Goal: Task Accomplishment & Management: Manage account settings

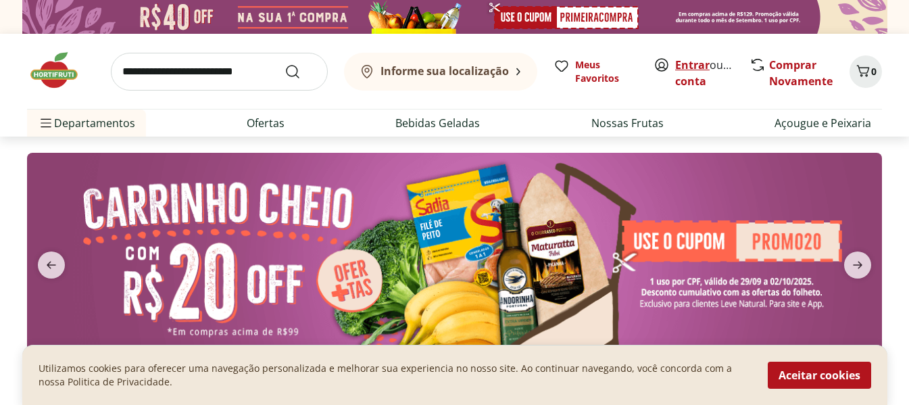
click at [687, 64] on link "Entrar" at bounding box center [693, 64] width 34 height 15
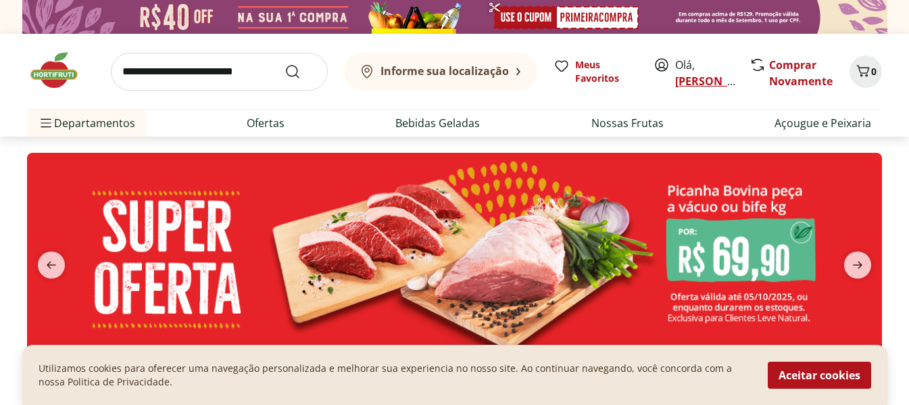
click at [696, 85] on link "Renato" at bounding box center [720, 81] width 88 height 15
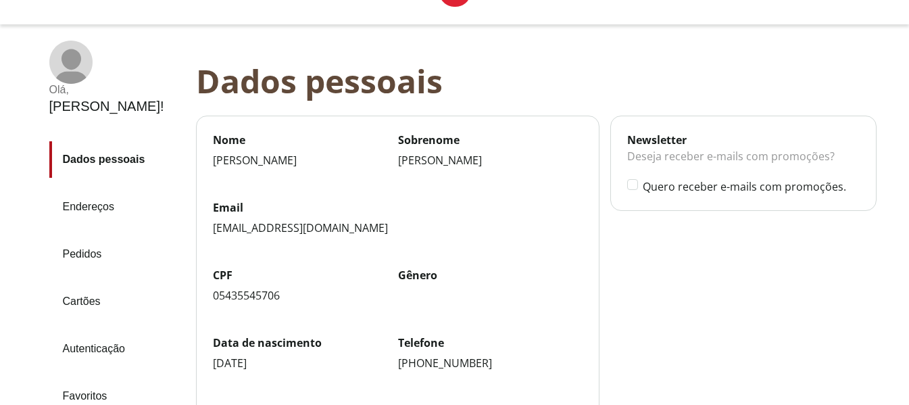
scroll to position [68, 0]
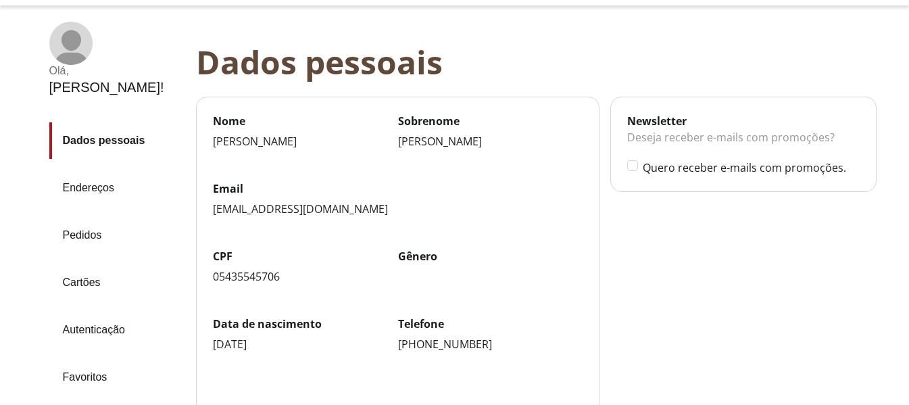
click at [82, 217] on link "Pedidos" at bounding box center [117, 235] width 136 height 37
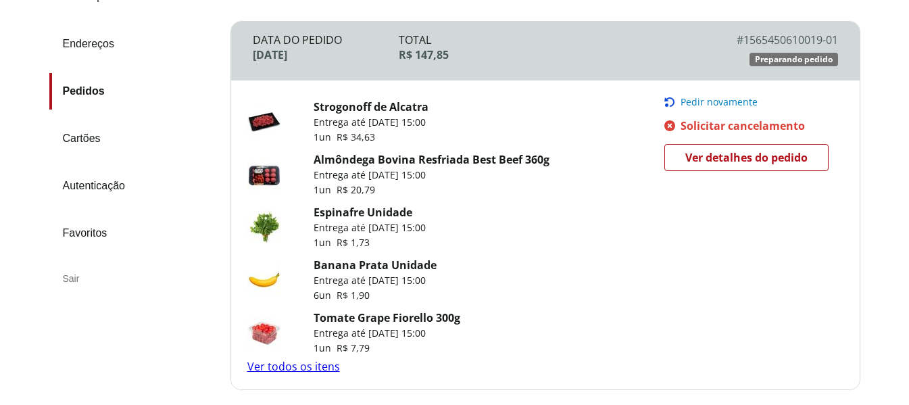
scroll to position [203, 0]
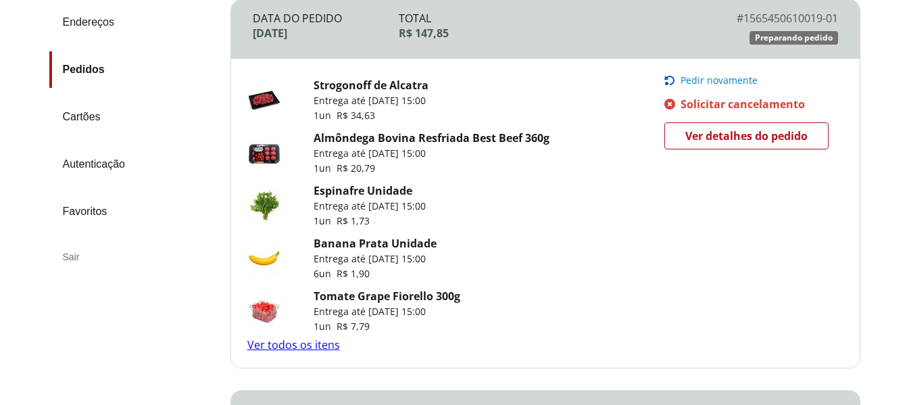
click at [740, 141] on span "Ver detalhes do pedido" at bounding box center [747, 136] width 122 height 20
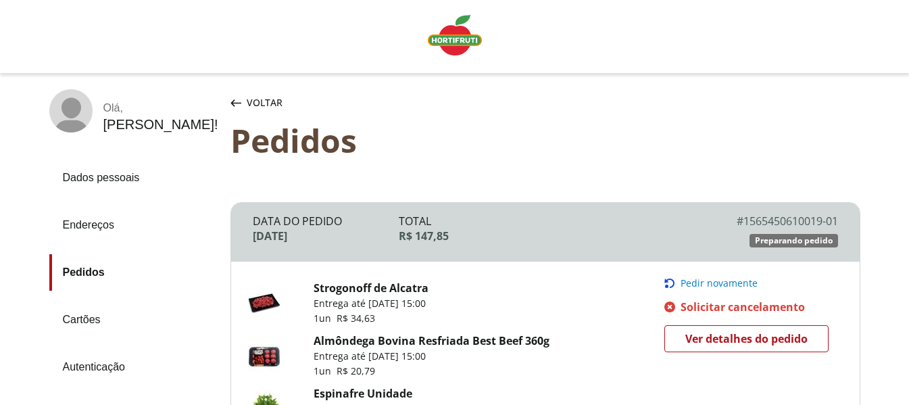
click at [74, 267] on link "Pedidos" at bounding box center [134, 272] width 170 height 37
click at [240, 97] on div "Voltar" at bounding box center [256, 102] width 57 height 27
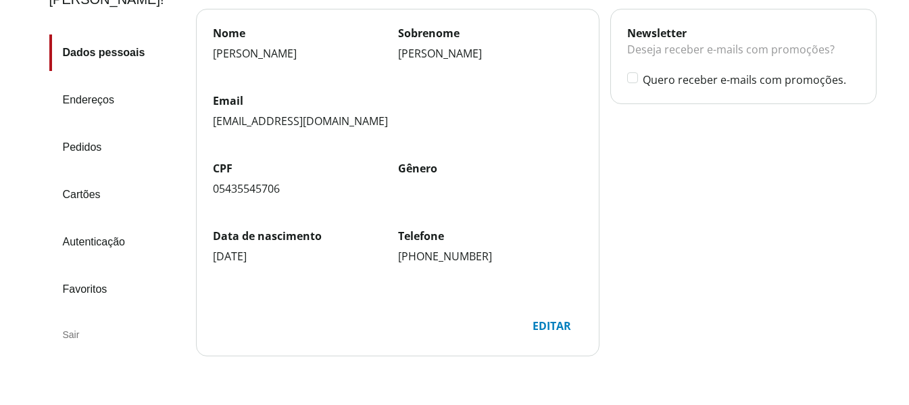
scroll to position [135, 0]
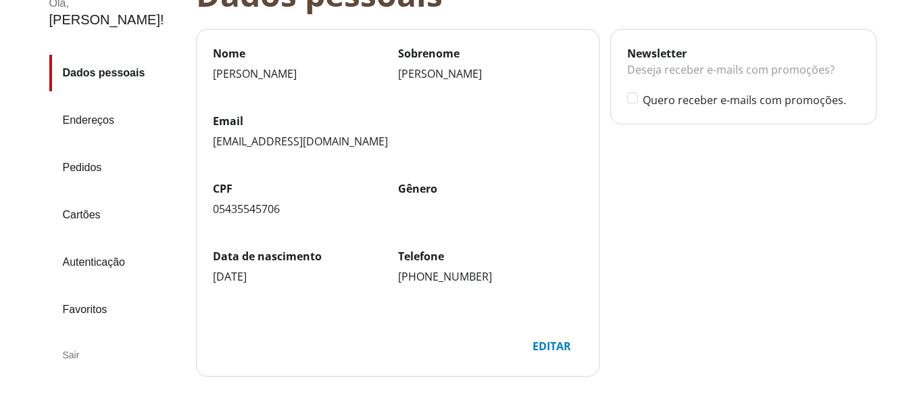
click at [80, 149] on link "Pedidos" at bounding box center [117, 167] width 136 height 37
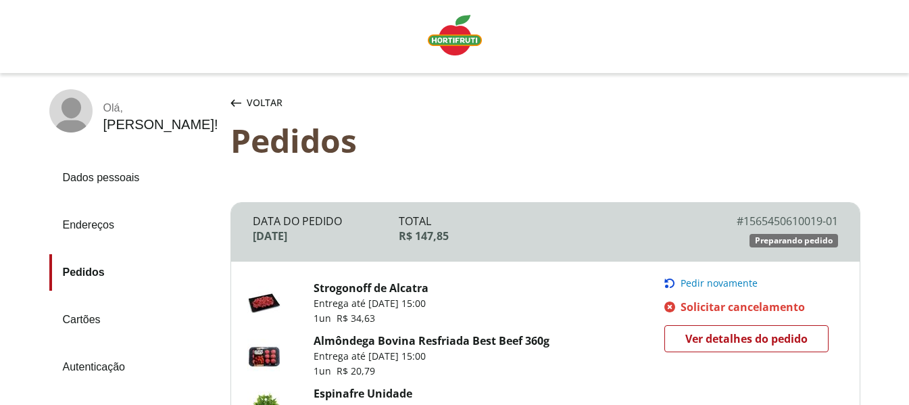
click at [701, 304] on span "Solicitar cancelamento" at bounding box center [743, 307] width 124 height 15
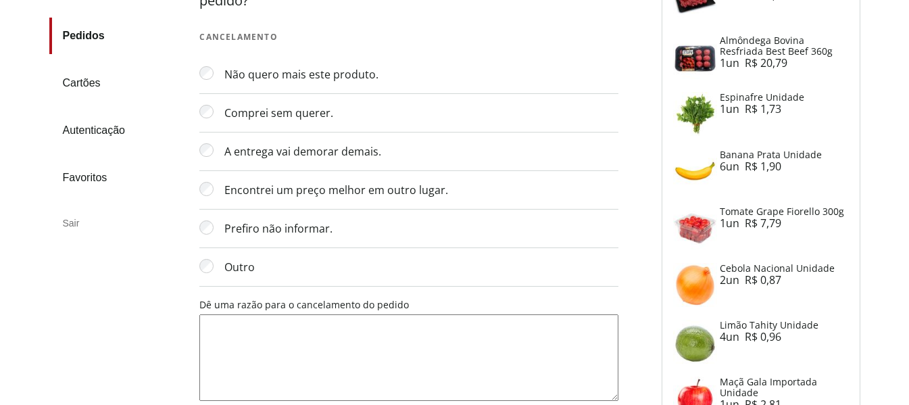
scroll to position [338, 0]
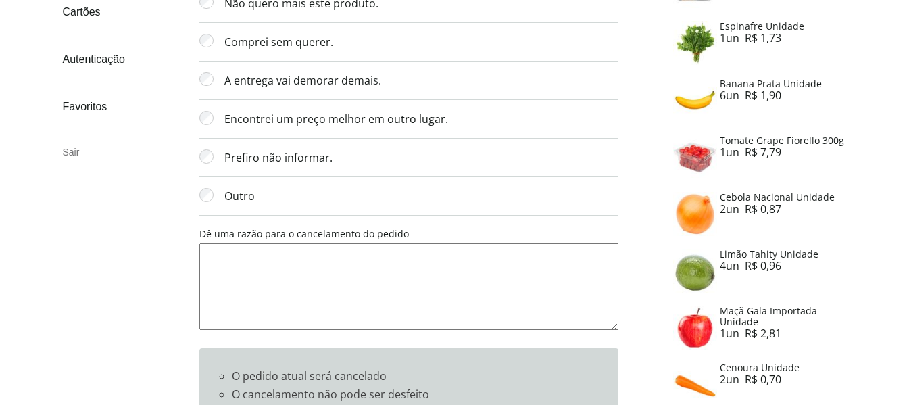
click at [263, 295] on textarea "Dê uma razão para o cancelamento do pedido" at bounding box center [408, 286] width 419 height 87
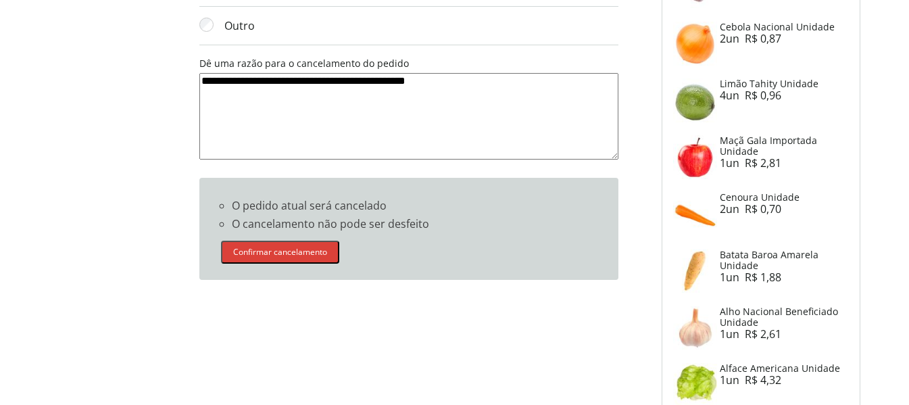
scroll to position [541, 0]
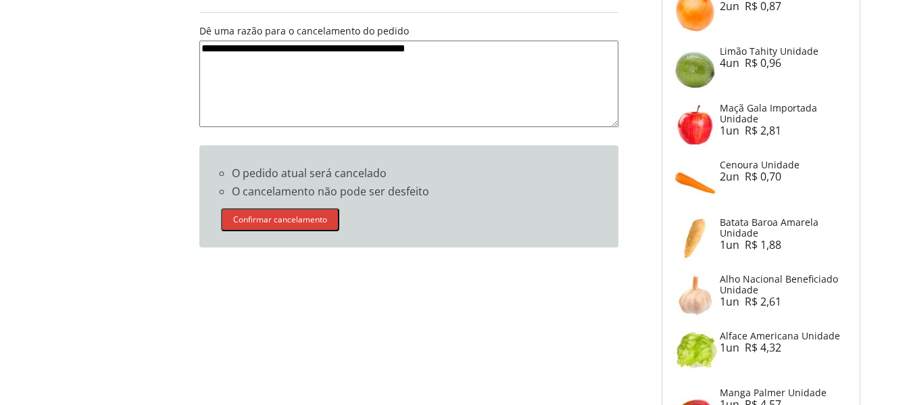
type textarea "**********"
click at [275, 222] on button "Confirmar cancelamento" at bounding box center [280, 219] width 118 height 23
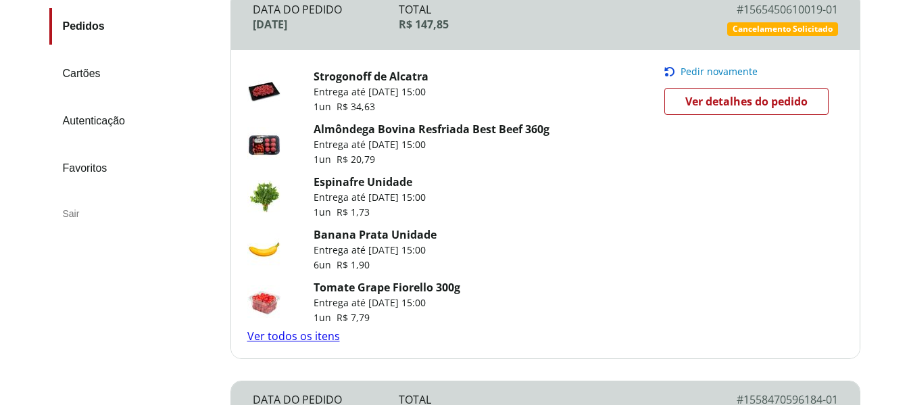
scroll to position [270, 0]
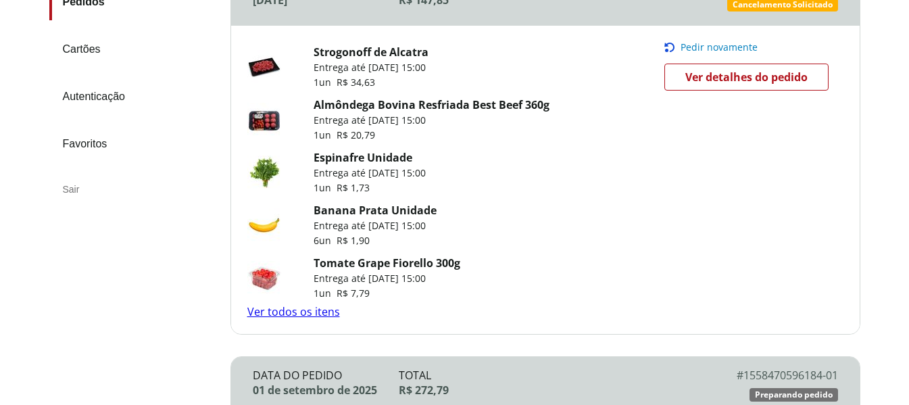
click at [696, 47] on span "Pedir novamente" at bounding box center [719, 47] width 77 height 11
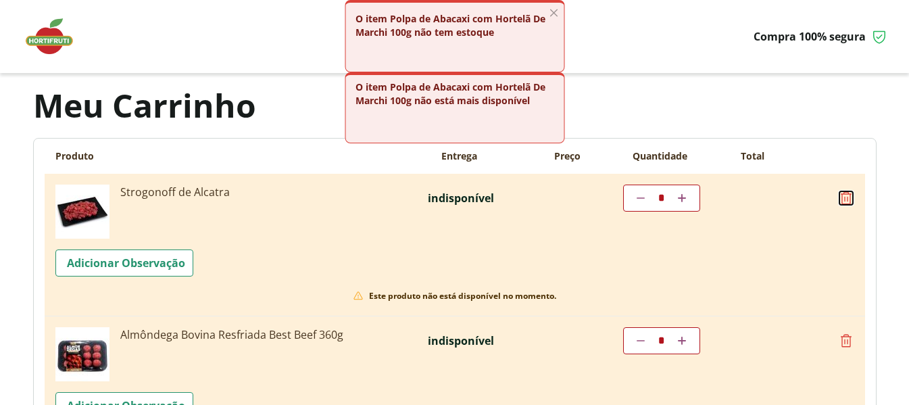
click at [849, 197] on icon at bounding box center [846, 198] width 16 height 16
type input "*"
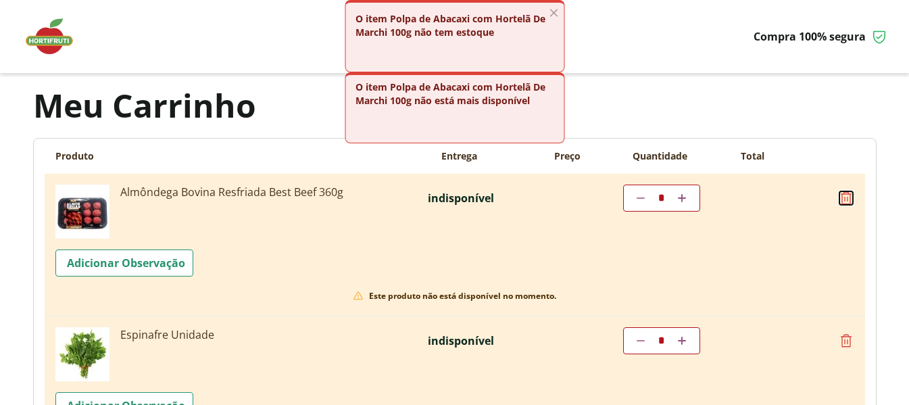
click at [849, 197] on icon at bounding box center [846, 198] width 16 height 16
type input "*"
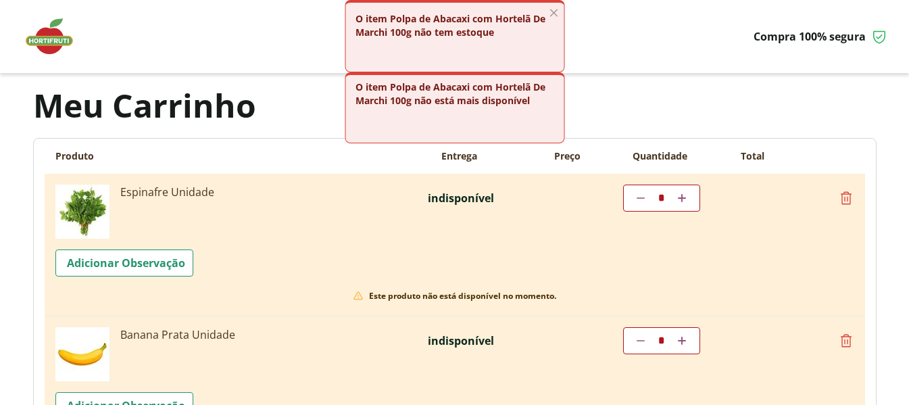
click at [848, 197] on icon at bounding box center [846, 198] width 16 height 16
type input "*"
click at [848, 197] on icon at bounding box center [846, 198] width 16 height 16
type input "*"
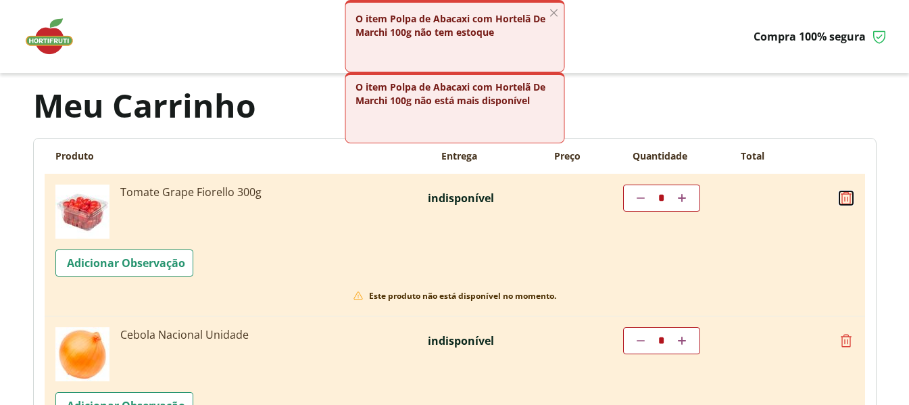
click at [848, 197] on icon at bounding box center [846, 198] width 16 height 16
type input "*"
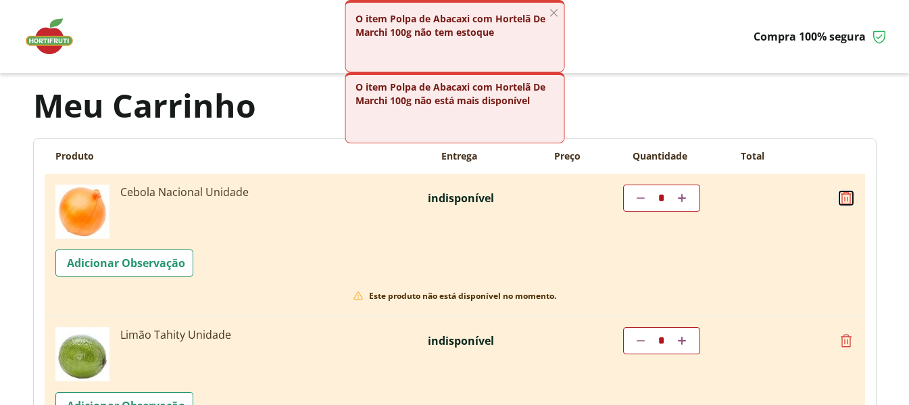
click at [848, 197] on icon at bounding box center [846, 198] width 16 height 16
type input "*"
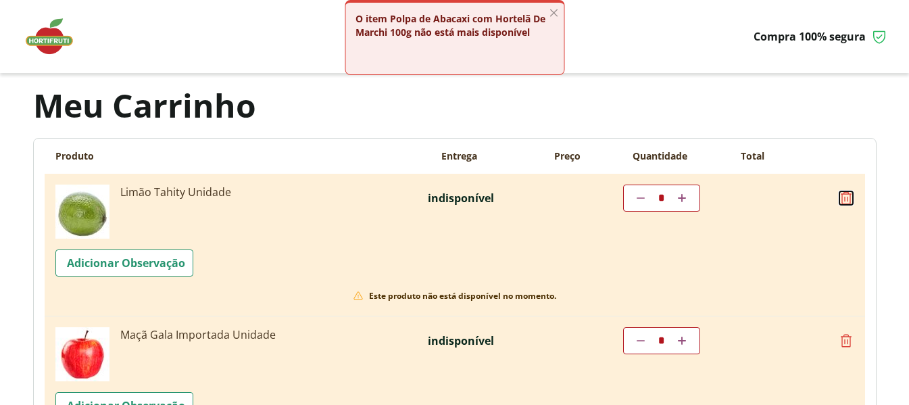
click at [848, 195] on icon at bounding box center [846, 198] width 16 height 16
type input "*"
click at [848, 195] on icon "Por favor, aguarde..." at bounding box center [847, 198] width 12 height 12
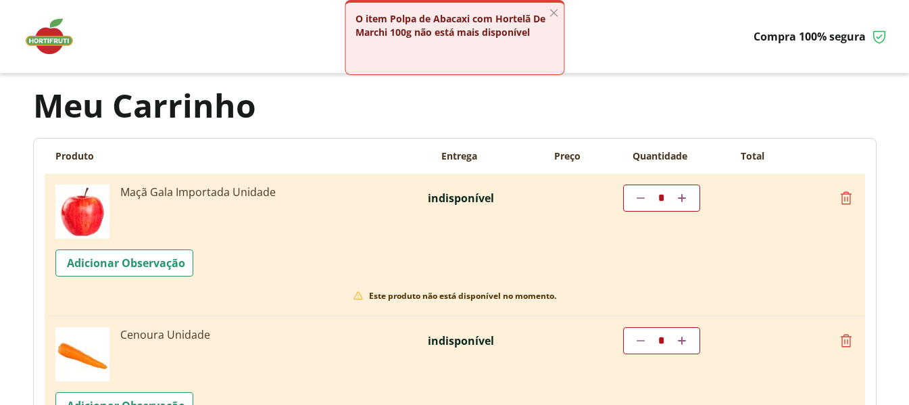
click at [847, 195] on icon at bounding box center [846, 198] width 16 height 16
type input "*"
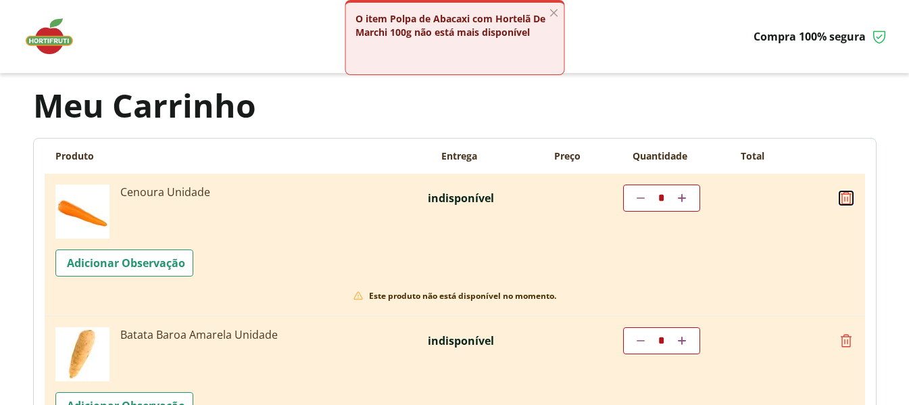
click at [847, 195] on icon at bounding box center [846, 198] width 16 height 16
type input "*"
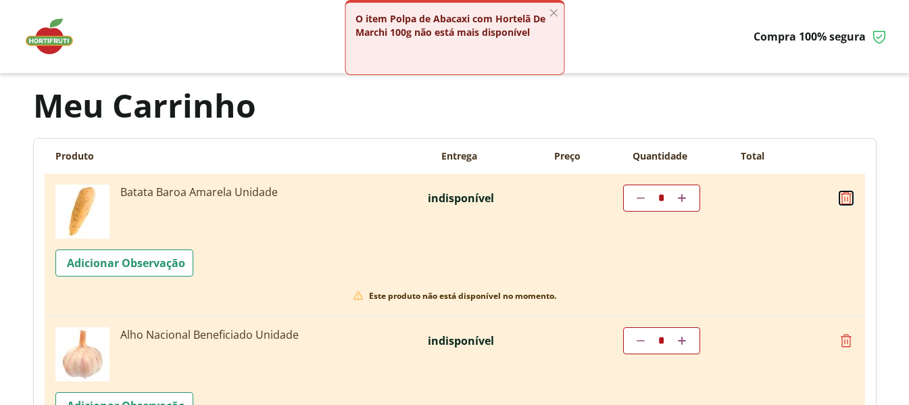
click at [847, 195] on icon at bounding box center [846, 198] width 16 height 16
type input "*"
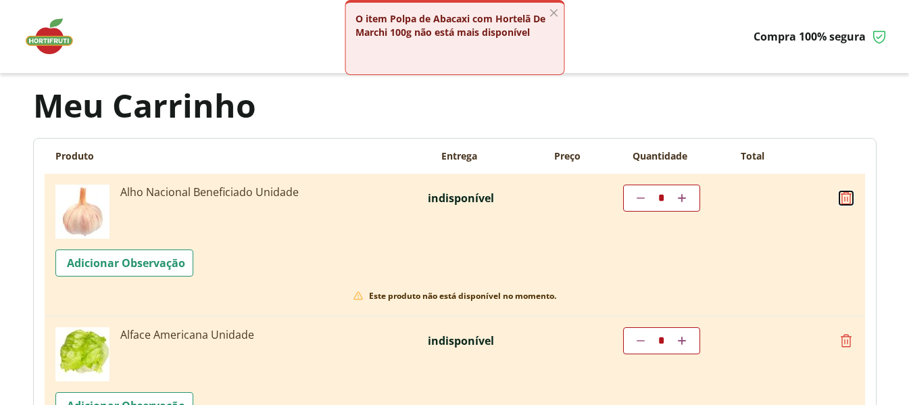
click at [847, 195] on icon at bounding box center [846, 198] width 16 height 16
type input "*"
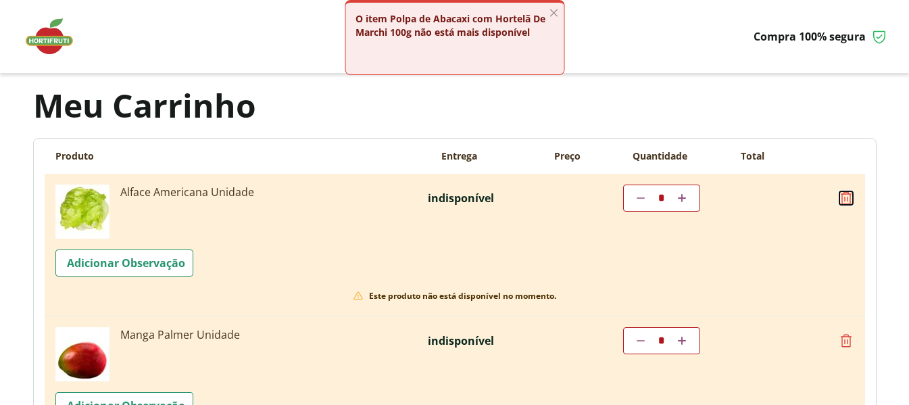
click at [847, 195] on icon at bounding box center [846, 198] width 16 height 16
type input "*"
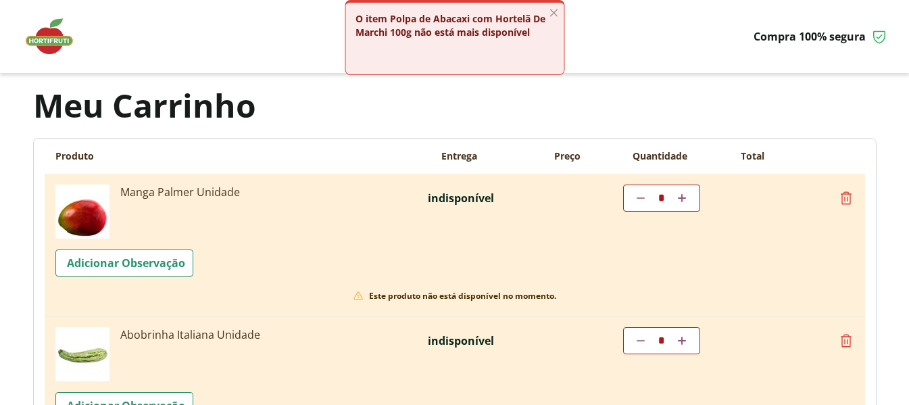
click at [847, 199] on icon at bounding box center [846, 198] width 16 height 16
type input "*"
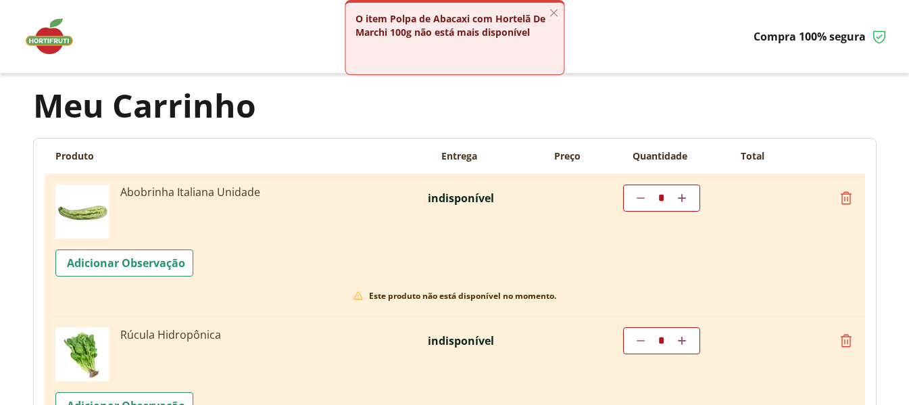
click at [845, 196] on icon at bounding box center [846, 198] width 16 height 16
type input "*"
click at [845, 196] on icon at bounding box center [846, 198] width 16 height 16
type input "*"
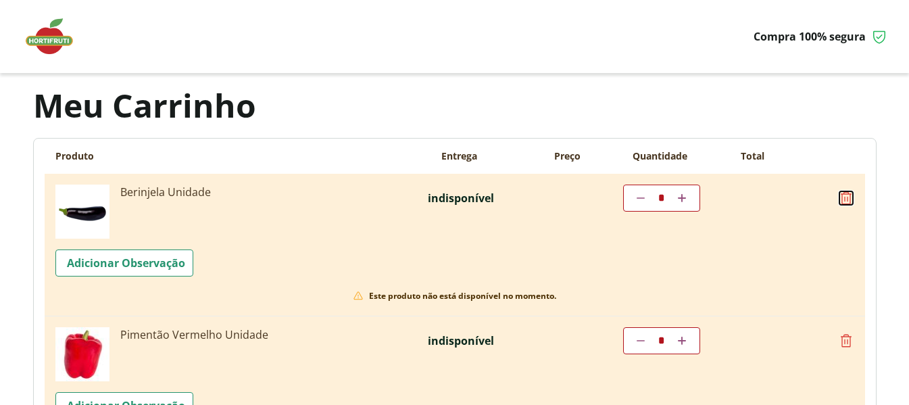
click at [845, 195] on icon at bounding box center [846, 198] width 16 height 16
type input "*"
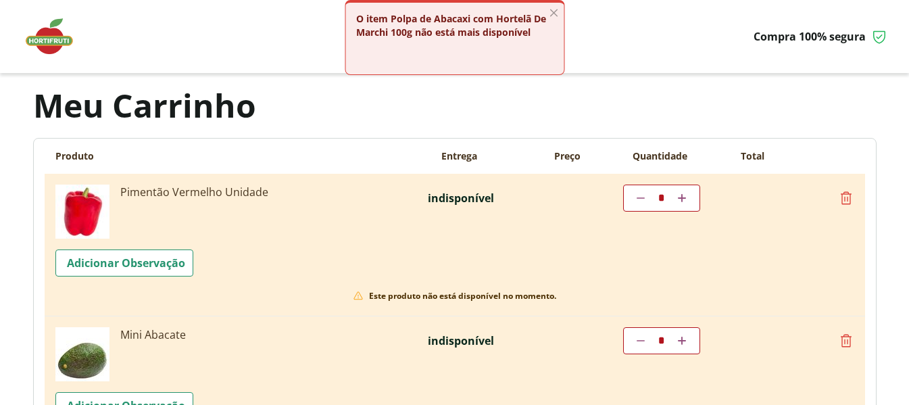
click at [847, 197] on icon at bounding box center [846, 198] width 16 height 16
type input "*"
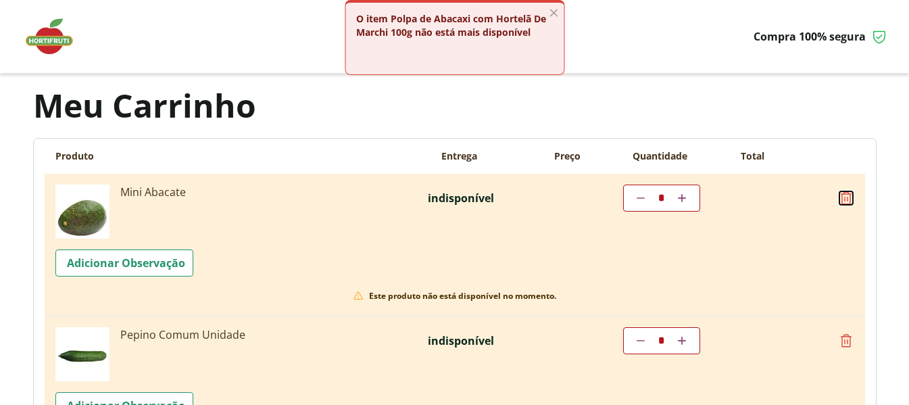
click at [847, 197] on icon at bounding box center [846, 198] width 16 height 16
type input "*"
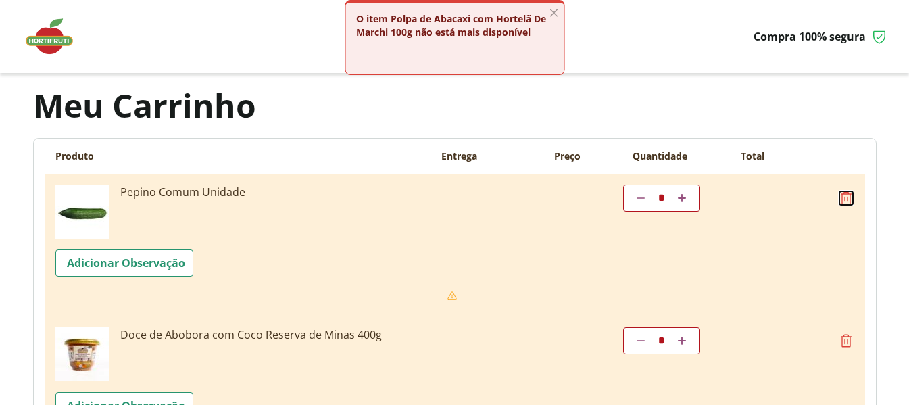
click at [847, 197] on icon at bounding box center [846, 198] width 16 height 16
type input "*"
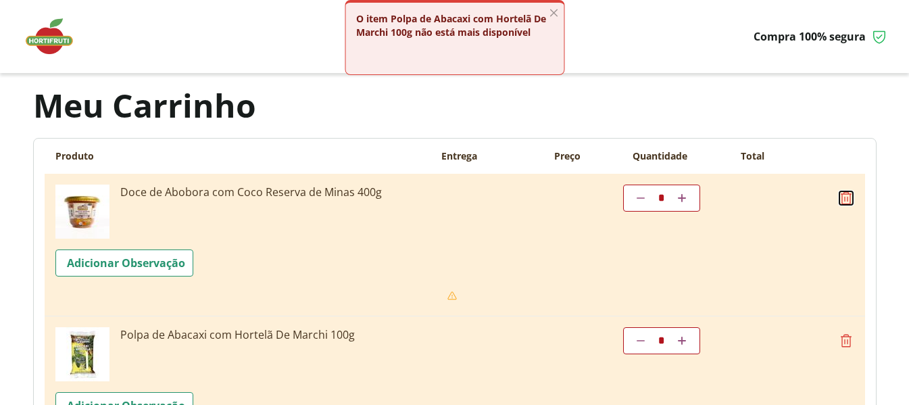
click at [847, 197] on icon at bounding box center [846, 198] width 16 height 16
type input "*"
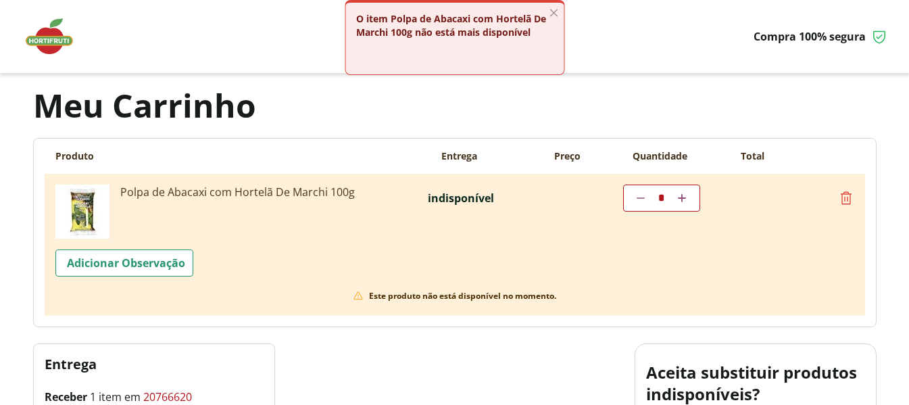
click at [846, 197] on icon at bounding box center [846, 198] width 16 height 16
type input "*"
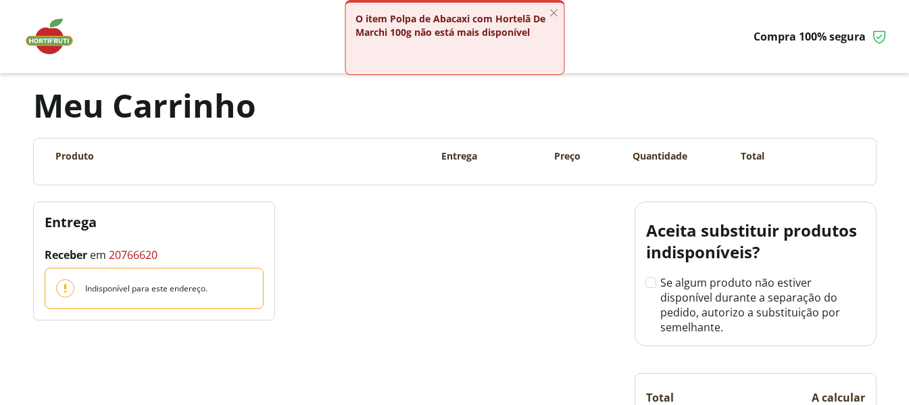
click at [45, 40] on img at bounding box center [56, 36] width 68 height 41
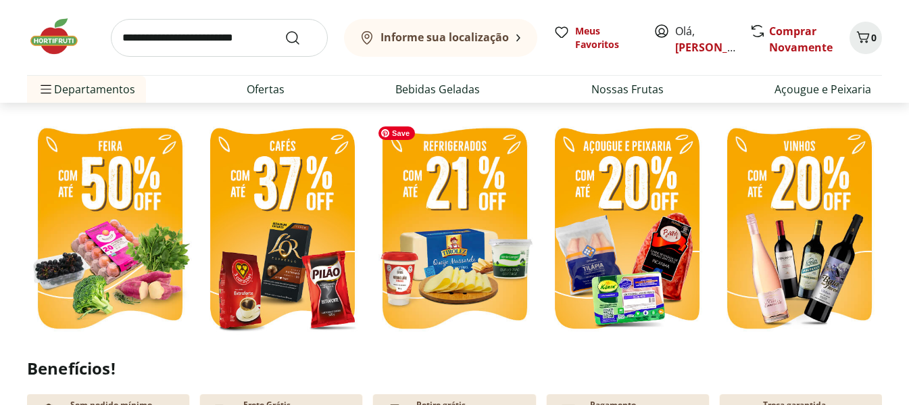
scroll to position [336, 0]
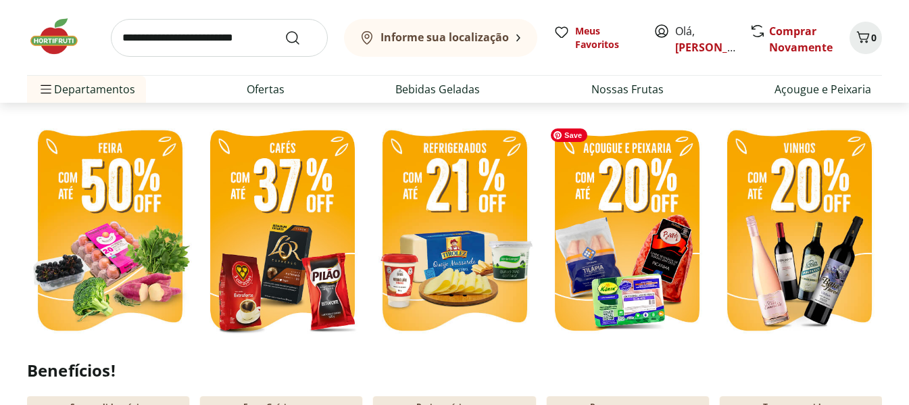
click at [621, 211] on img at bounding box center [627, 232] width 166 height 221
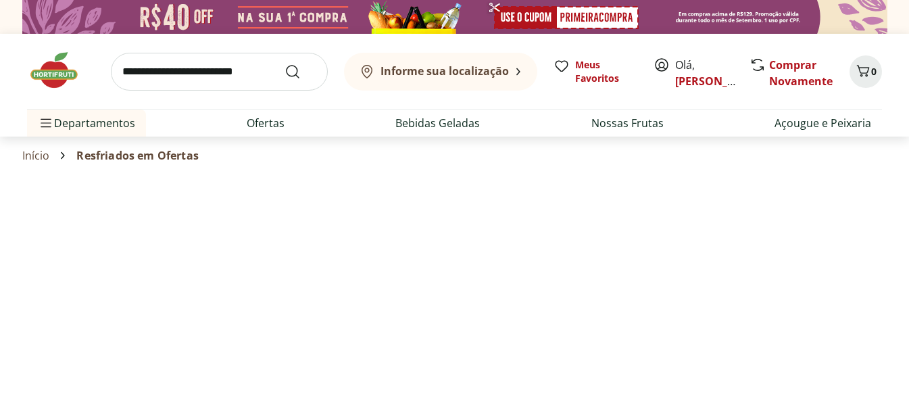
select select "**********"
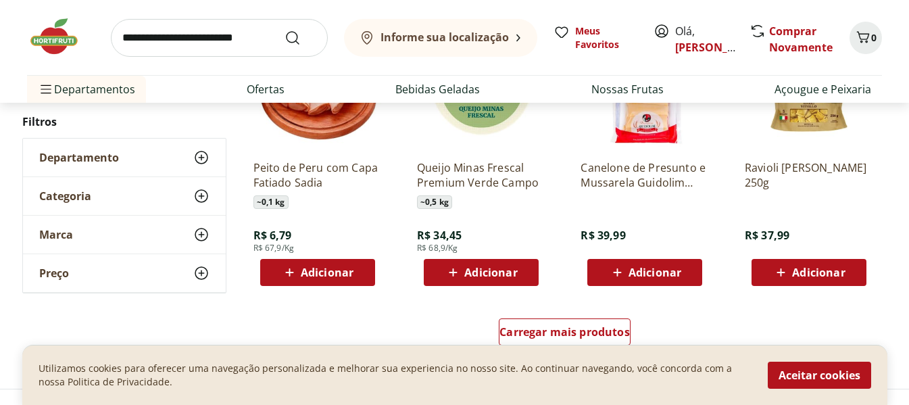
scroll to position [879, 0]
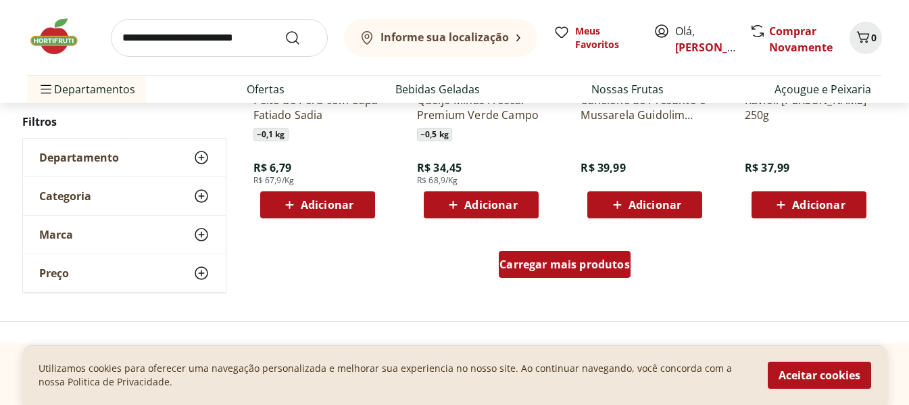
click at [570, 270] on span "Carregar mais produtos" at bounding box center [565, 264] width 131 height 11
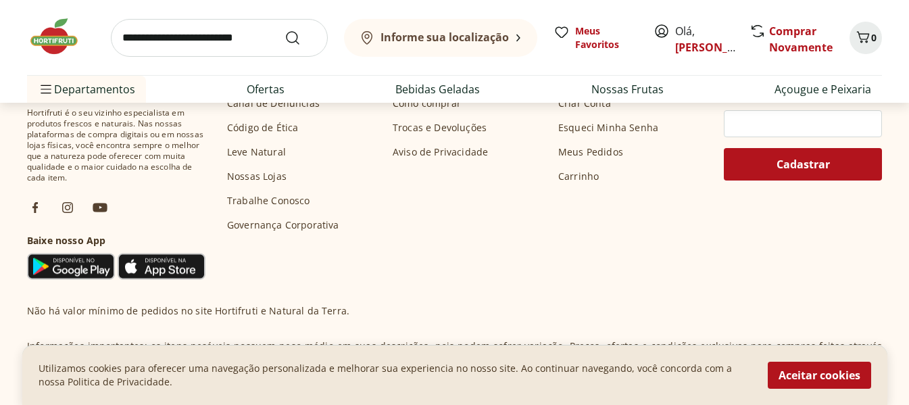
scroll to position [2029, 0]
